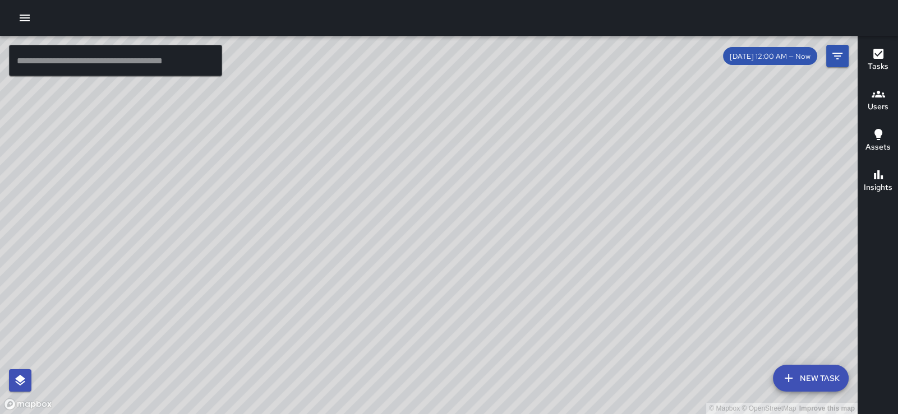
click at [27, 16] on icon "button" at bounding box center [24, 17] width 13 height 13
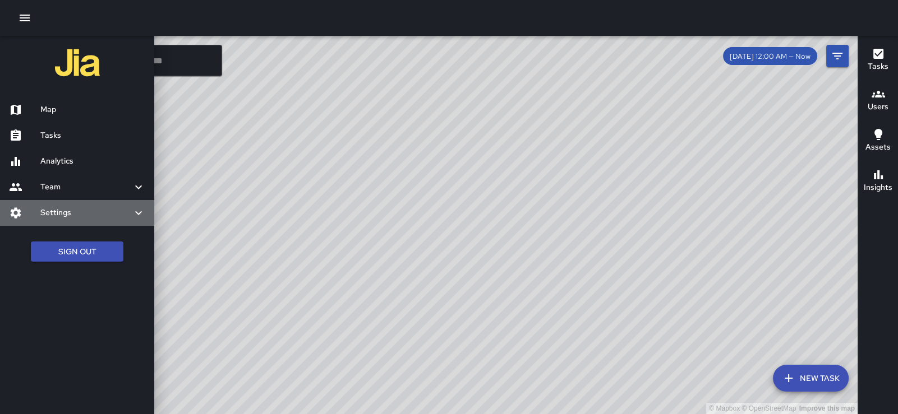
click at [59, 219] on h6 "Settings" at bounding box center [85, 213] width 91 height 12
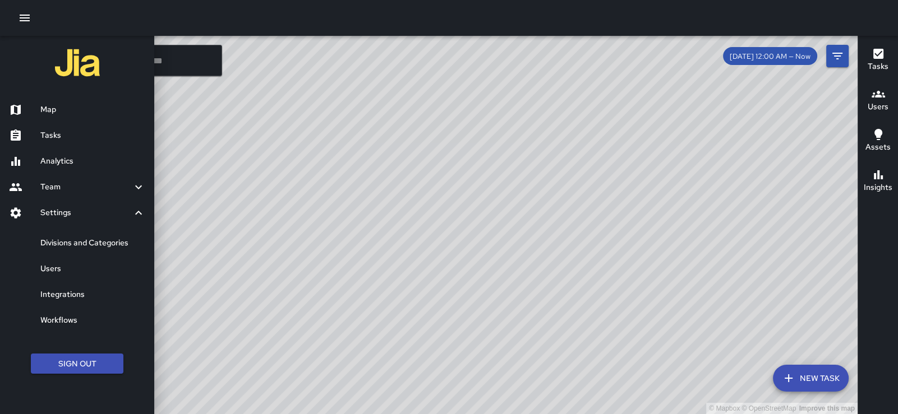
click at [71, 275] on h6 "Users" at bounding box center [92, 269] width 105 height 12
click at [71, 306] on div "© Mapbox © OpenStreetMap Improve this map ​ New Task [DATE] 12:00 AM — Now Map …" at bounding box center [449, 207] width 898 height 414
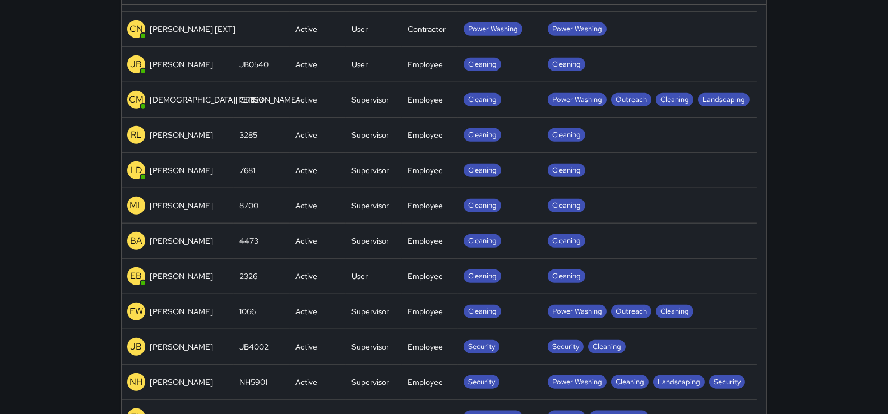
scroll to position [1087, 0]
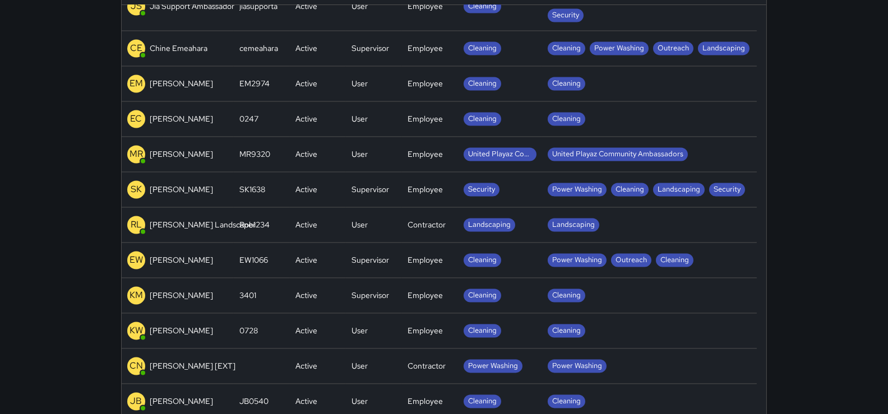
click at [332, 208] on div "Active" at bounding box center [318, 190] width 56 height 35
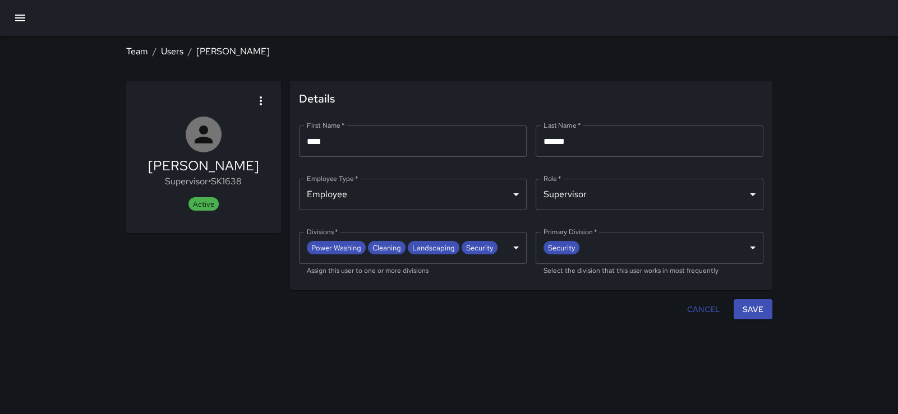
click at [261, 108] on icon "button" at bounding box center [260, 100] width 13 height 13
click at [231, 201] on div at bounding box center [449, 207] width 898 height 414
click at [27, 23] on icon "button" at bounding box center [19, 17] width 13 height 13
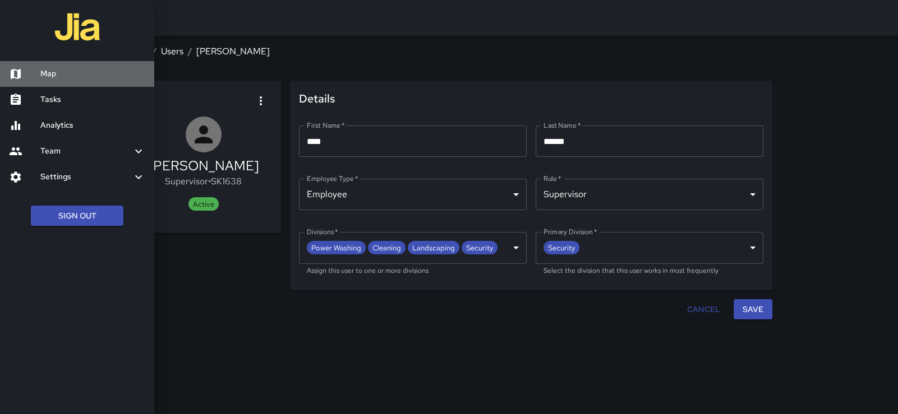
click at [34, 76] on div at bounding box center [24, 73] width 31 height 13
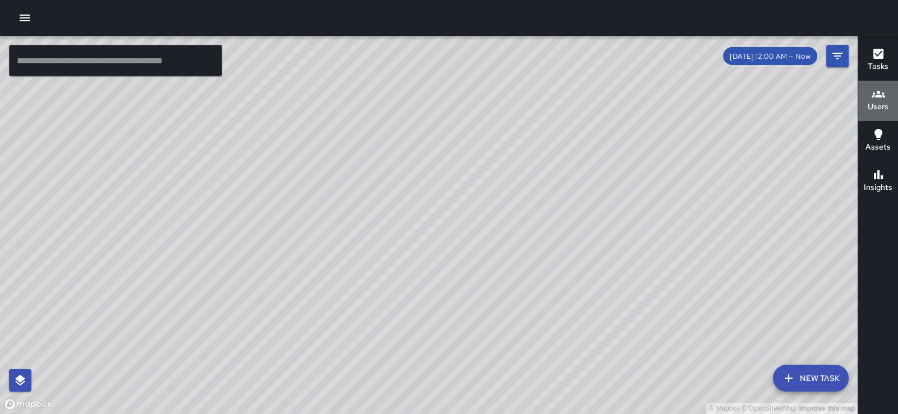
click at [876, 109] on h6 "Users" at bounding box center [878, 107] width 21 height 12
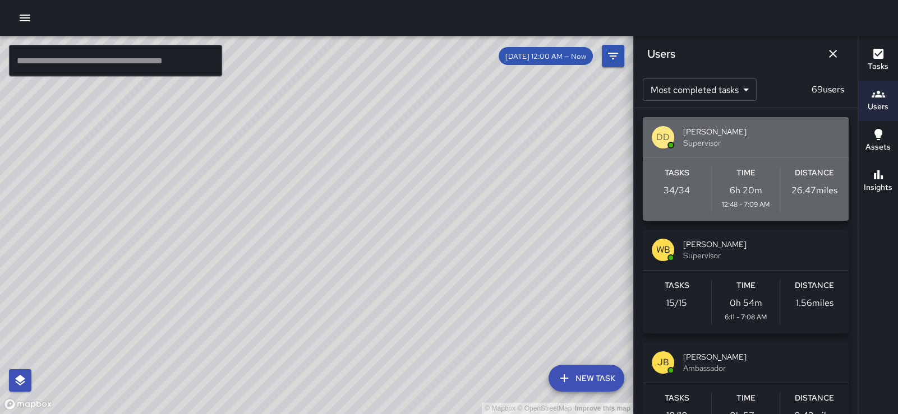
click at [734, 128] on span "[PERSON_NAME]" at bounding box center [761, 131] width 156 height 11
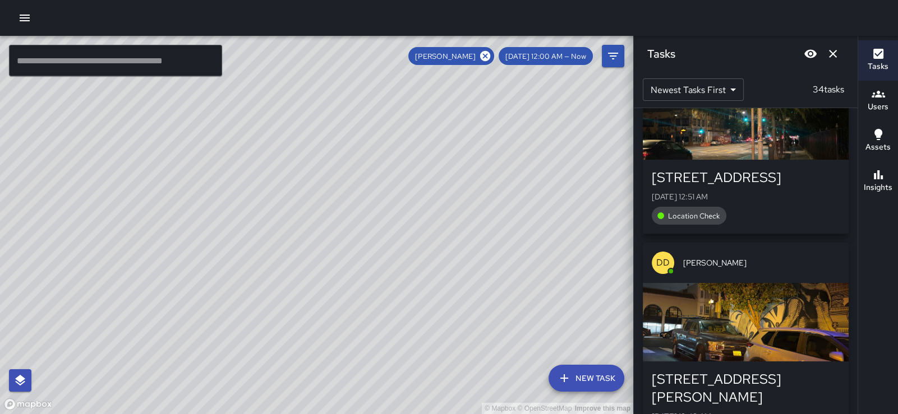
scroll to position [6834, 0]
